Goal: Task Accomplishment & Management: Manage account settings

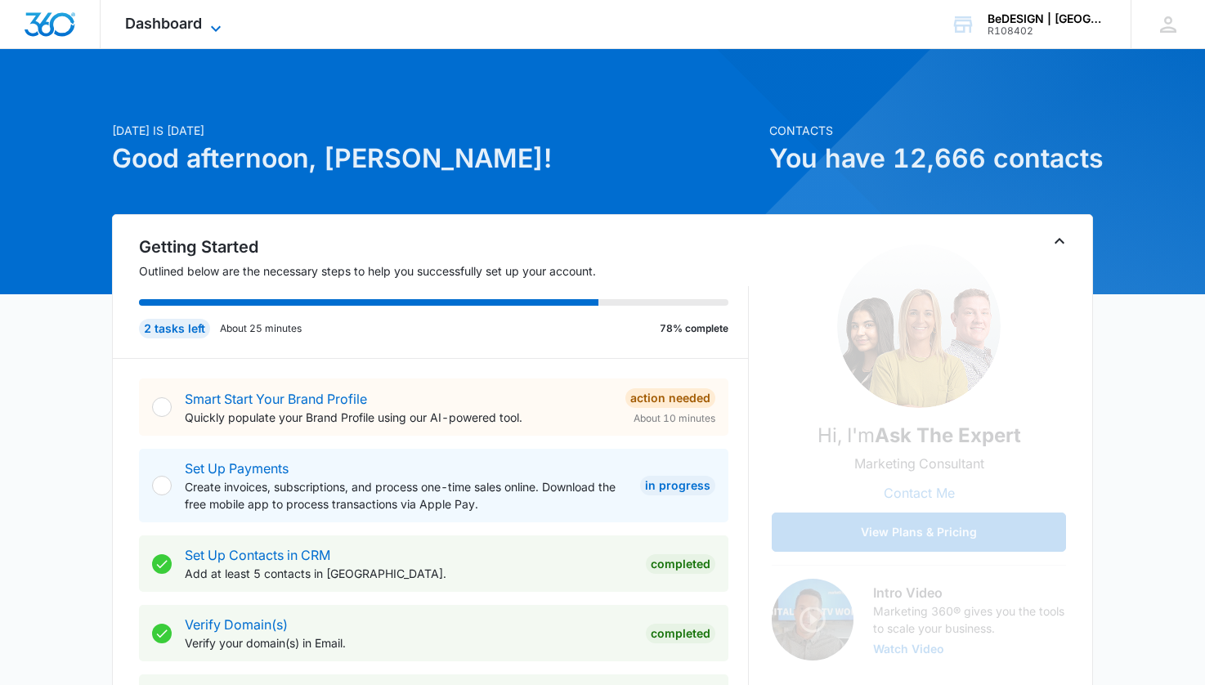
click at [208, 33] on icon at bounding box center [216, 29] width 20 height 20
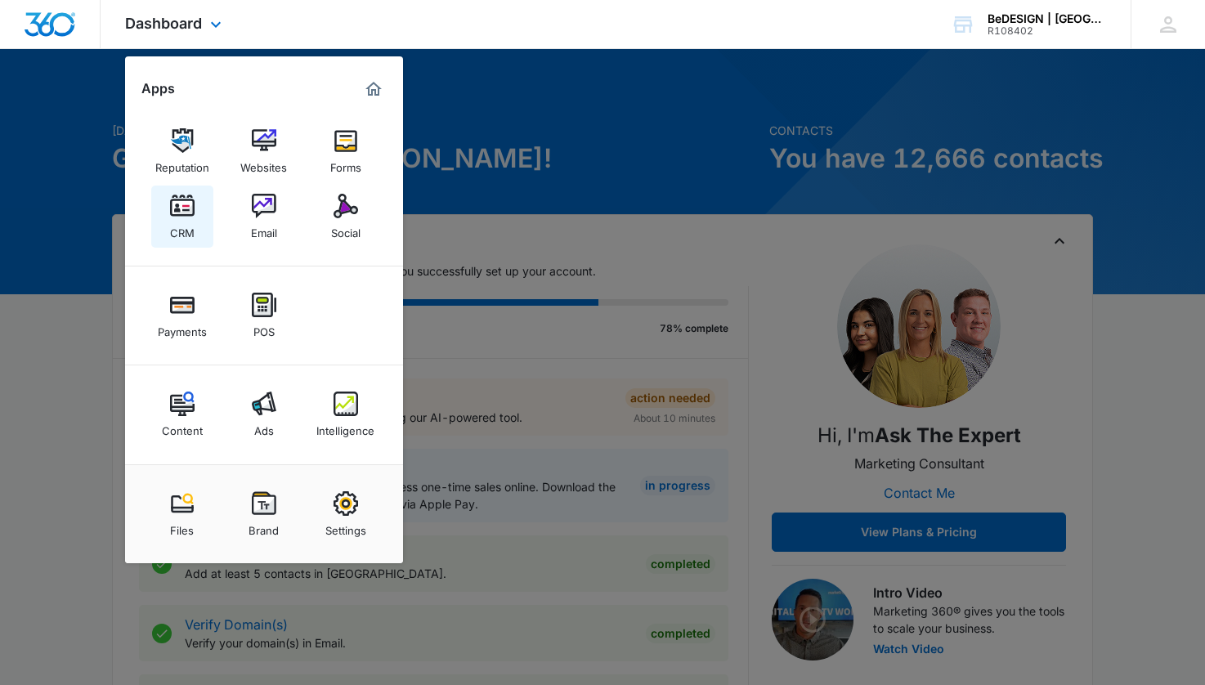
click at [185, 204] on img at bounding box center [182, 206] width 25 height 25
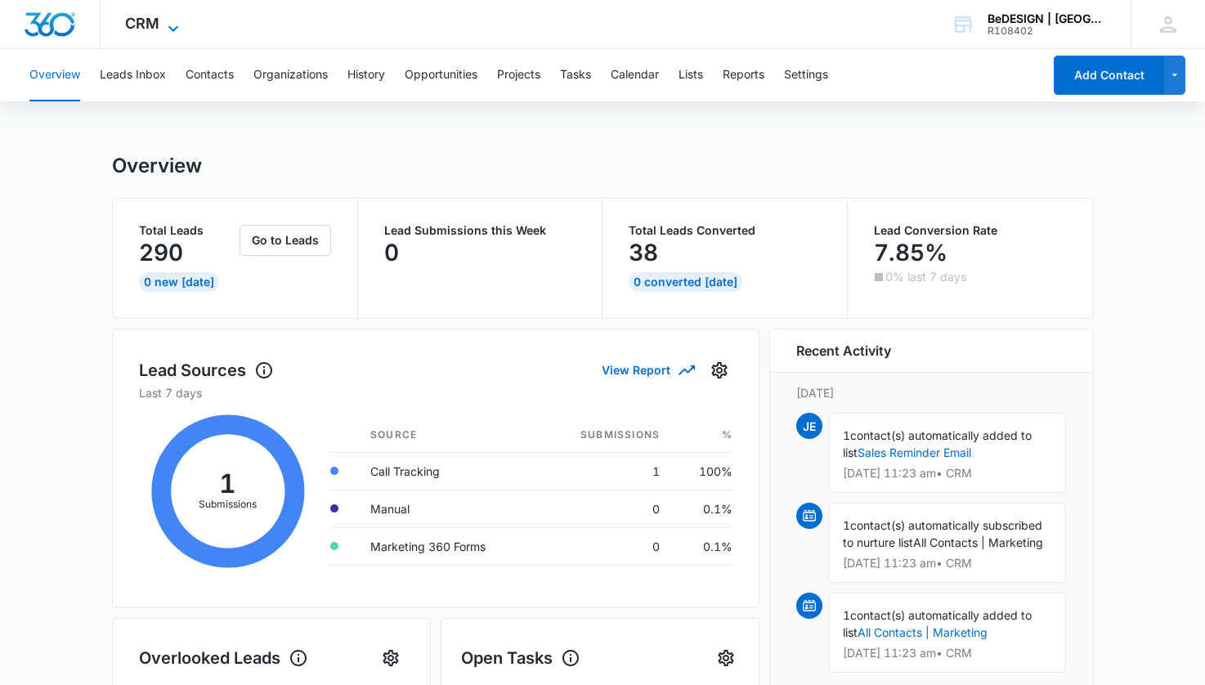
click at [170, 26] on icon at bounding box center [174, 29] width 20 height 20
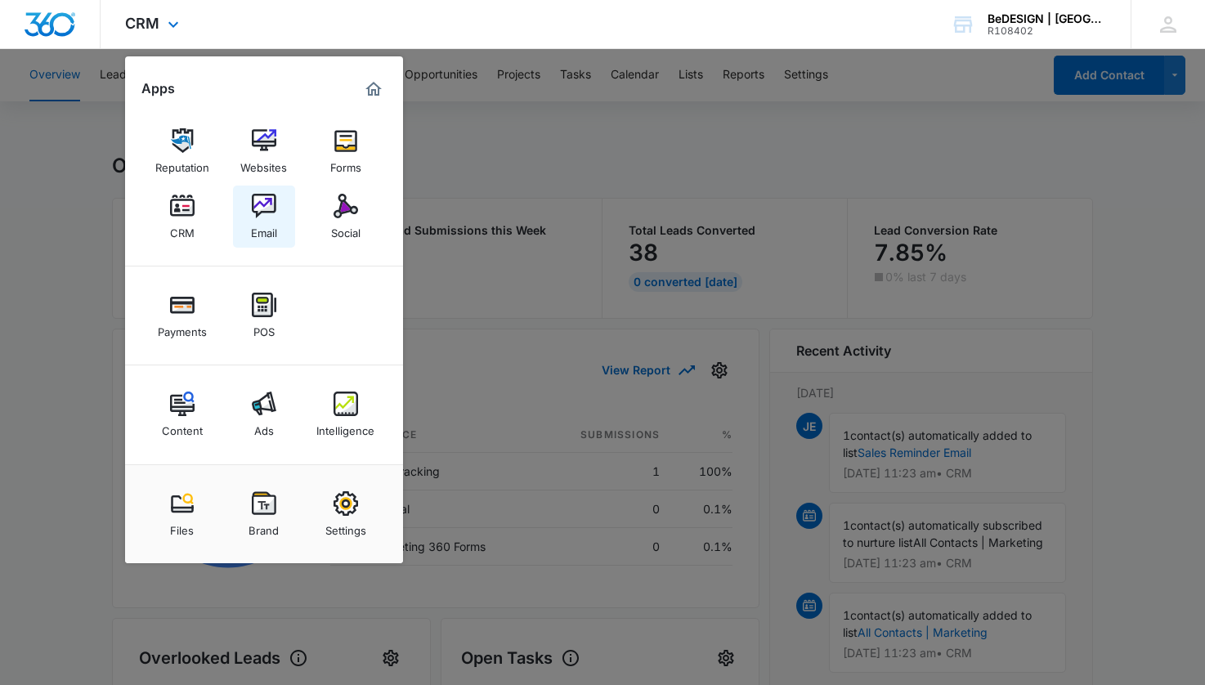
click at [271, 205] on img at bounding box center [264, 206] width 25 height 25
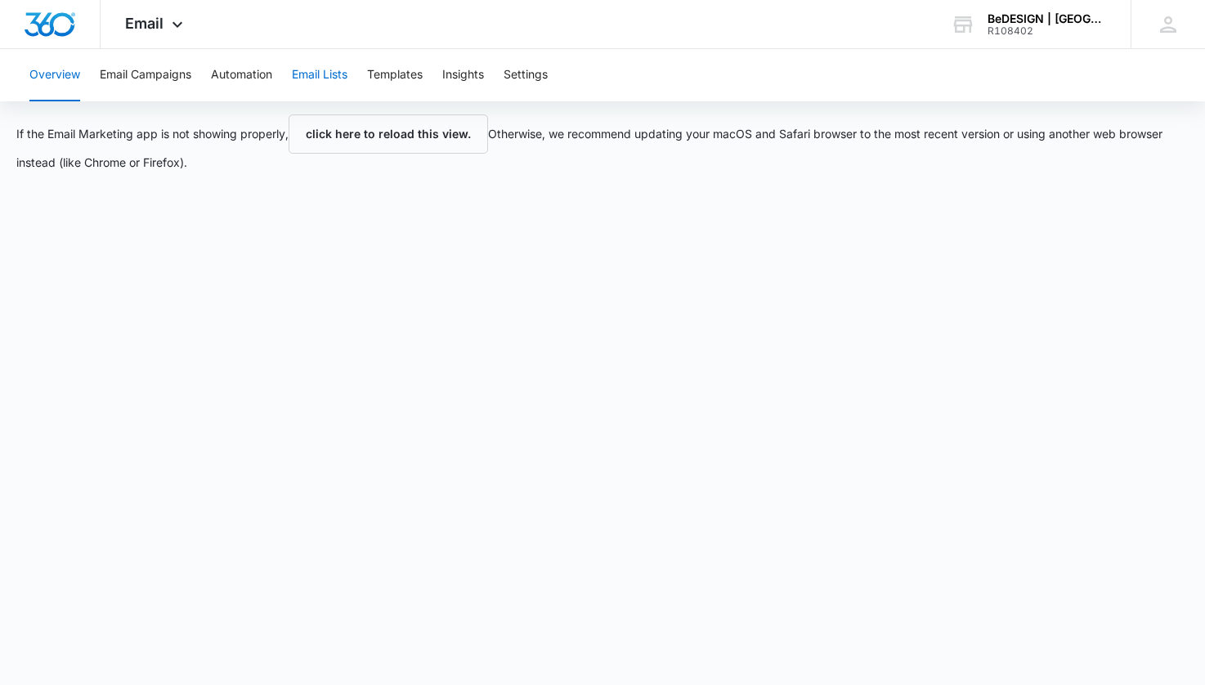
click at [326, 80] on button "Email Lists" at bounding box center [320, 75] width 56 height 52
